Goal: Information Seeking & Learning: Learn about a topic

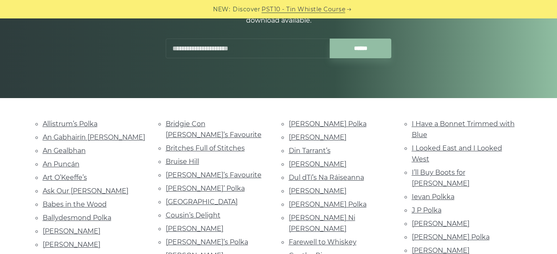
scroll to position [126, 0]
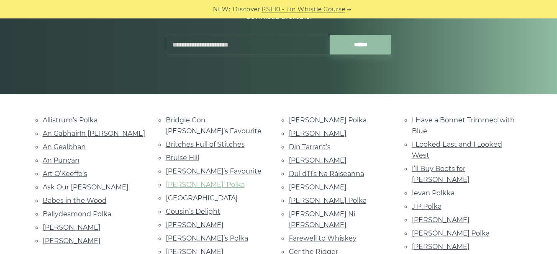
click at [216, 180] on link "[PERSON_NAME]’ Polka" at bounding box center [205, 184] width 79 height 8
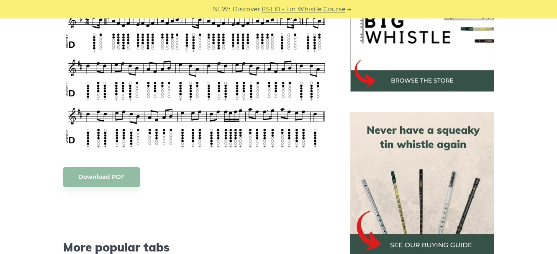
scroll to position [293, 0]
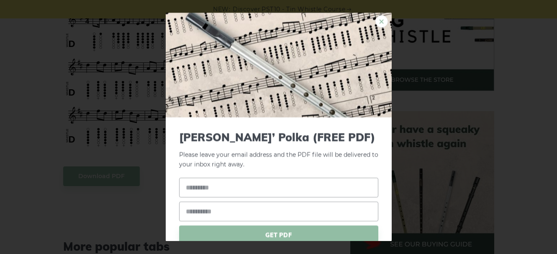
click at [377, 21] on link "×" at bounding box center [382, 21] width 13 height 13
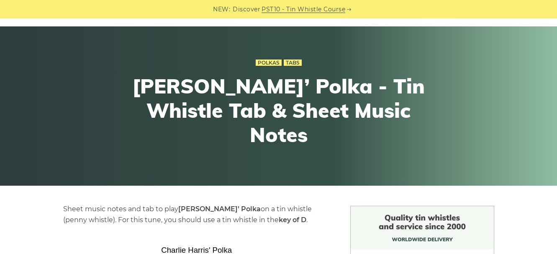
scroll to position [14, 0]
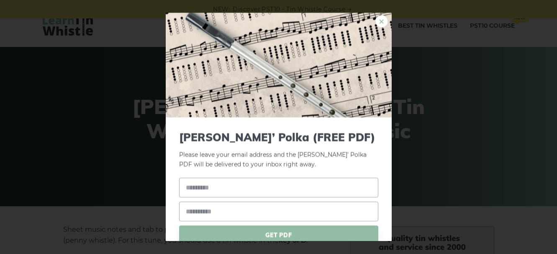
click at [376, 21] on link "×" at bounding box center [382, 21] width 13 height 13
